Goal: Task Accomplishment & Management: Manage account settings

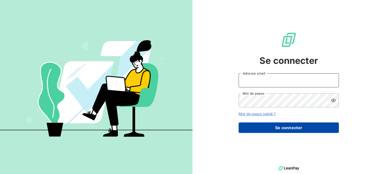
type input "[EMAIL_ADDRESS][DOMAIN_NAME]"
click at [264, 126] on button "Se connecter" at bounding box center [289, 128] width 100 height 11
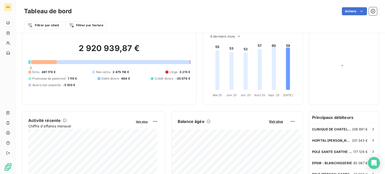
scroll to position [75, 0]
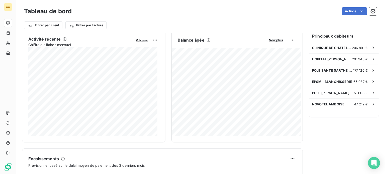
scroll to position [100, 0]
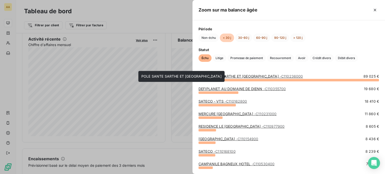
click at [238, 78] on link "POLE SANTE SARTHE ET LOIR - C110236000" at bounding box center [251, 76] width 105 height 4
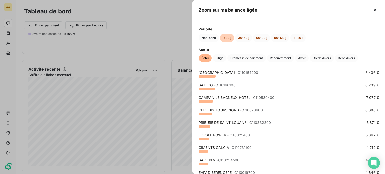
scroll to position [75, 0]
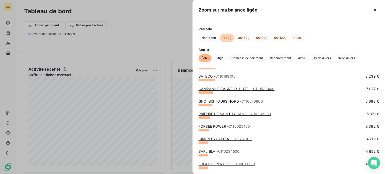
click at [209, 91] on div "CAMPANILE BAGNEUX HOTEL - C110530400" at bounding box center [237, 89] width 76 height 5
click at [209, 92] on div at bounding box center [206, 93] width 14 height 3
click at [215, 89] on link "CAMPANILE BAGNEUX HOTEL - C110530400" at bounding box center [237, 89] width 76 height 4
